Goal: Task Accomplishment & Management: Manage account settings

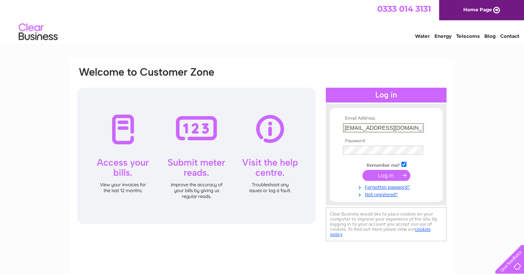
type input "[EMAIL_ADDRESS][DOMAIN_NAME]"
click at [384, 176] on input "submit" at bounding box center [387, 175] width 48 height 11
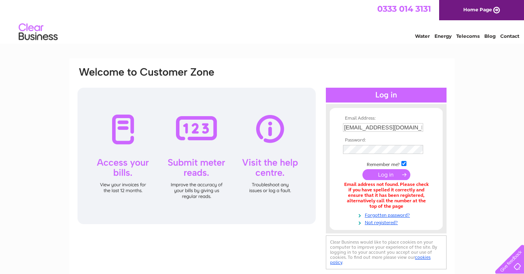
click at [382, 175] on input "submit" at bounding box center [387, 174] width 48 height 11
